Goal: Information Seeking & Learning: Understand process/instructions

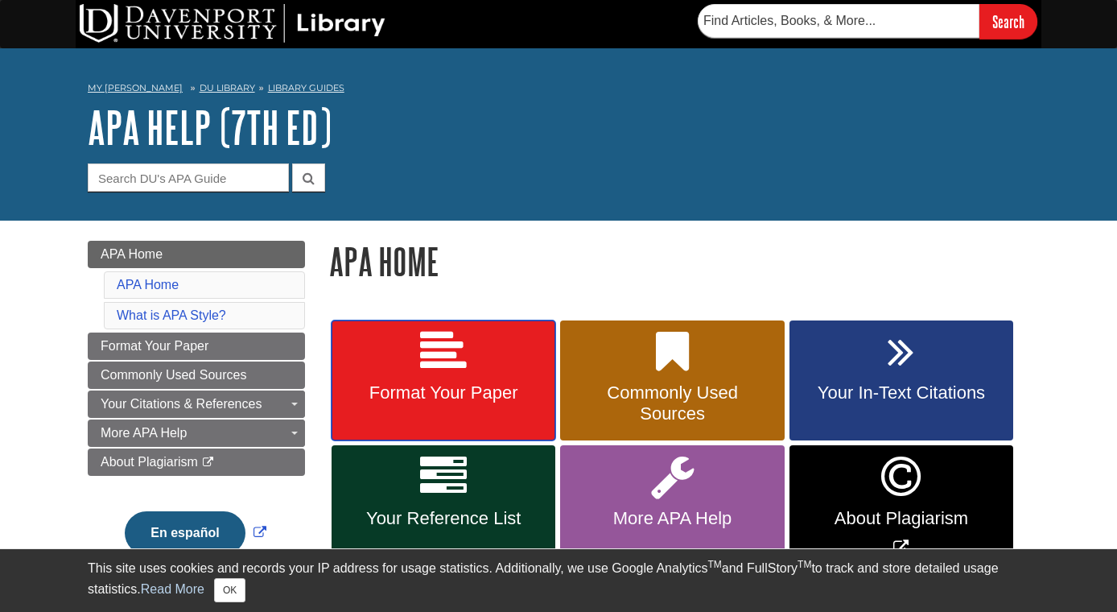
click at [444, 412] on link "Format Your Paper" at bounding box center [444, 380] width 224 height 121
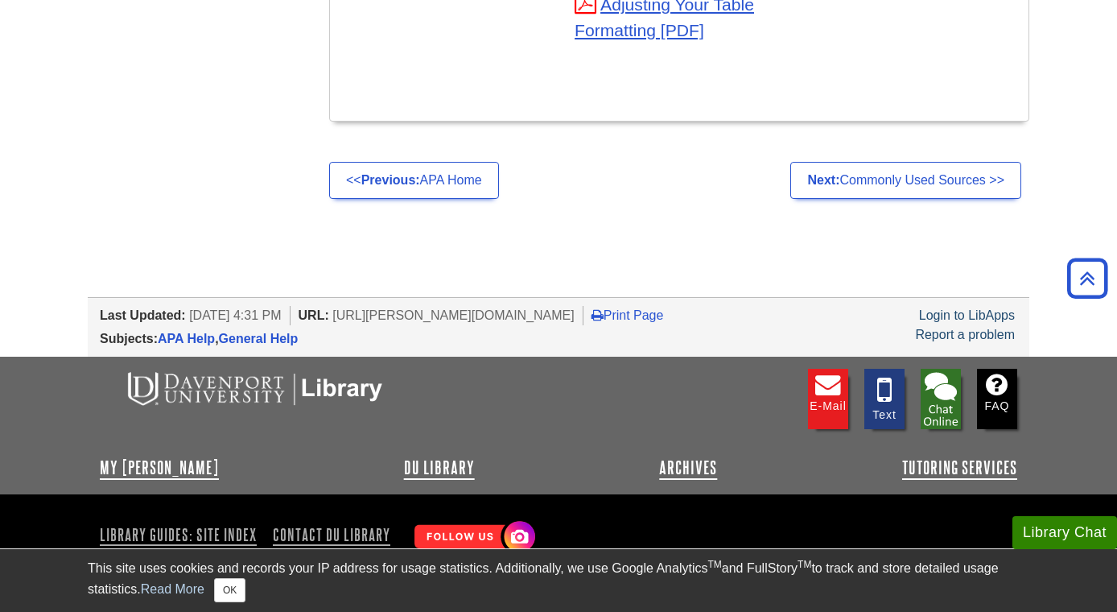
scroll to position [6206, 0]
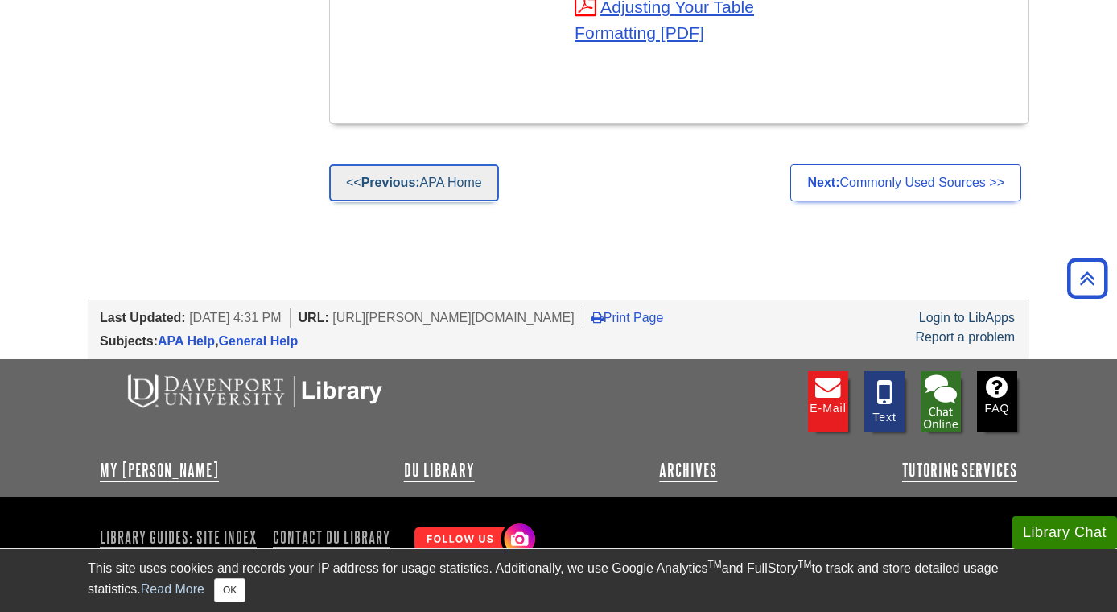
click at [444, 165] on link "<< Previous: APA Home" at bounding box center [414, 182] width 170 height 37
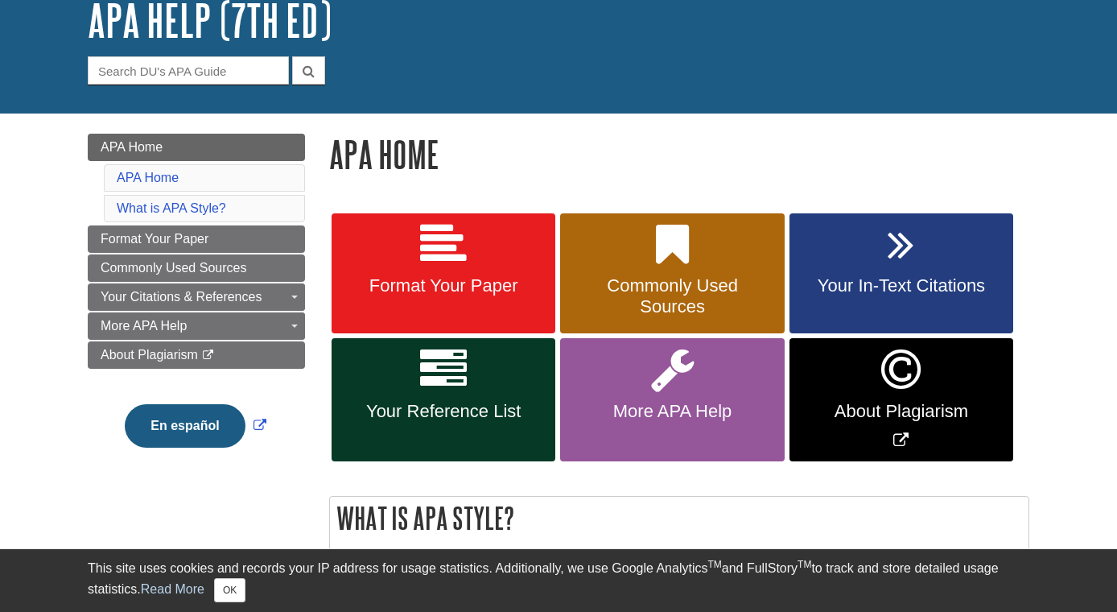
scroll to position [163, 0]
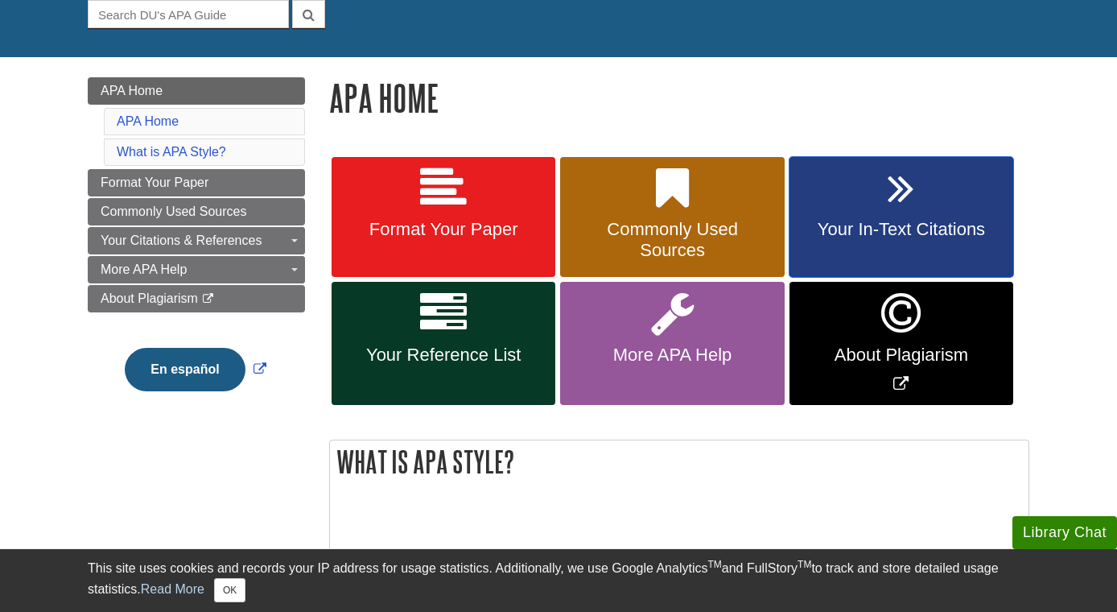
click at [912, 179] on icon at bounding box center [901, 188] width 27 height 47
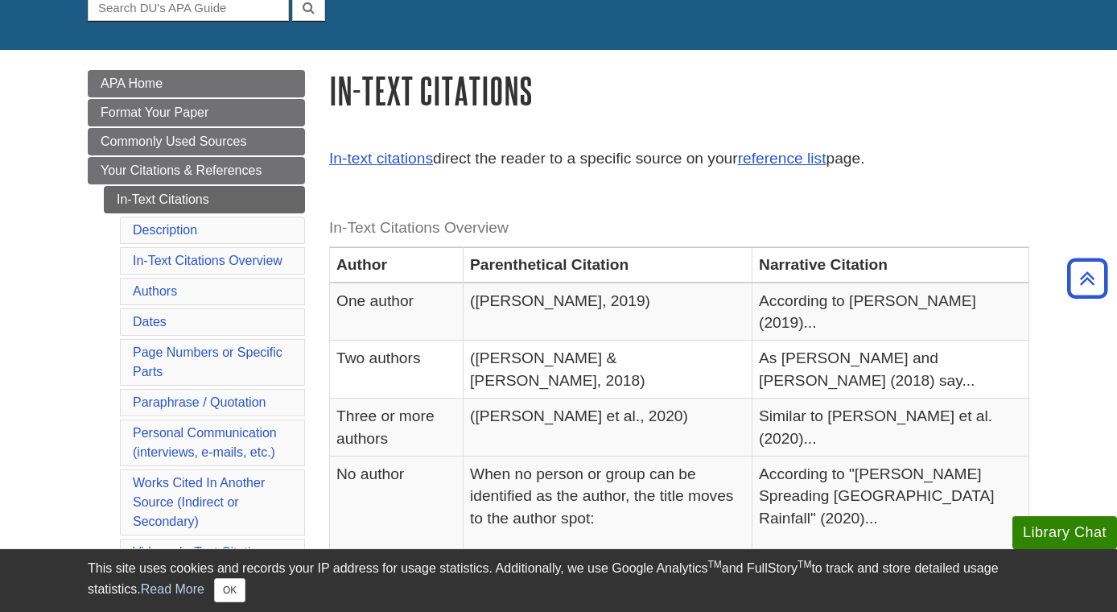
scroll to position [167, 0]
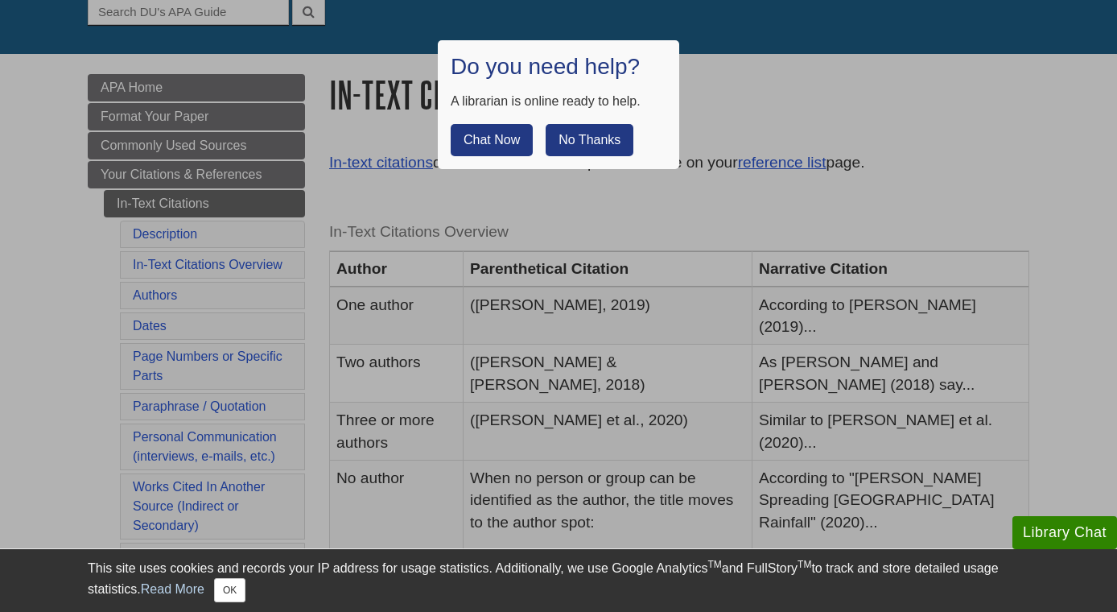
click at [591, 130] on button "No Thanks" at bounding box center [590, 140] width 88 height 32
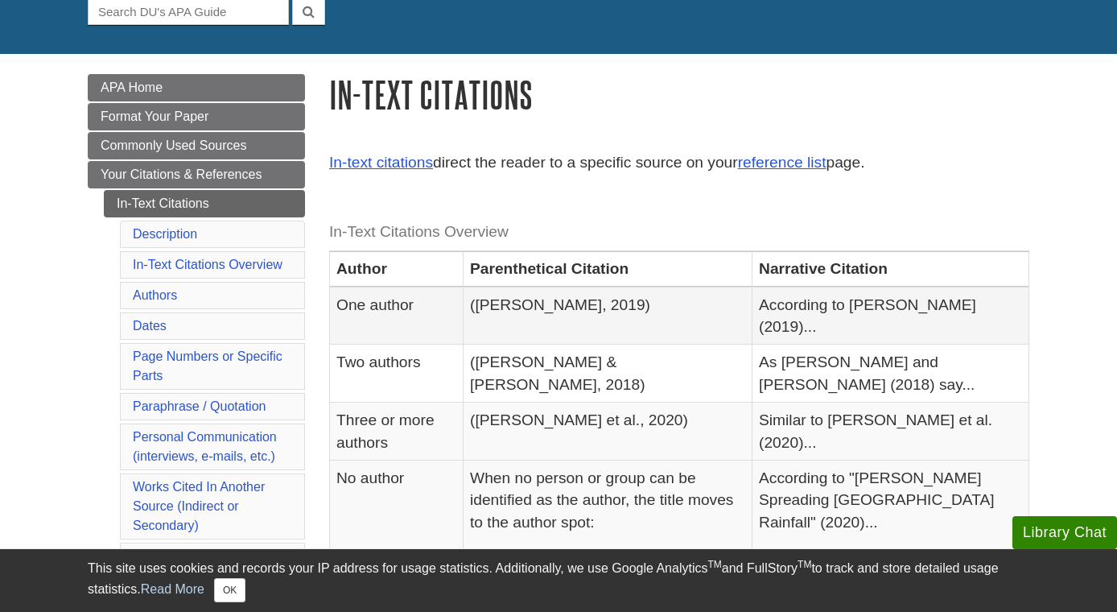
click at [841, 315] on td "According to Smith (2019)..." at bounding box center [890, 315] width 277 height 58
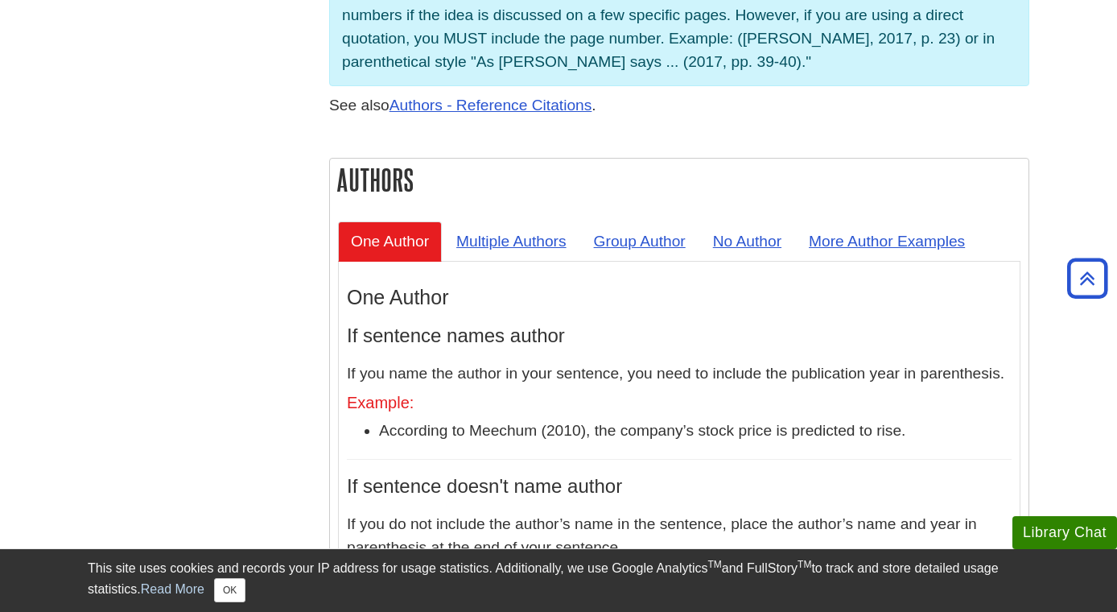
scroll to position [1368, 0]
